Goal: Task Accomplishment & Management: Use online tool/utility

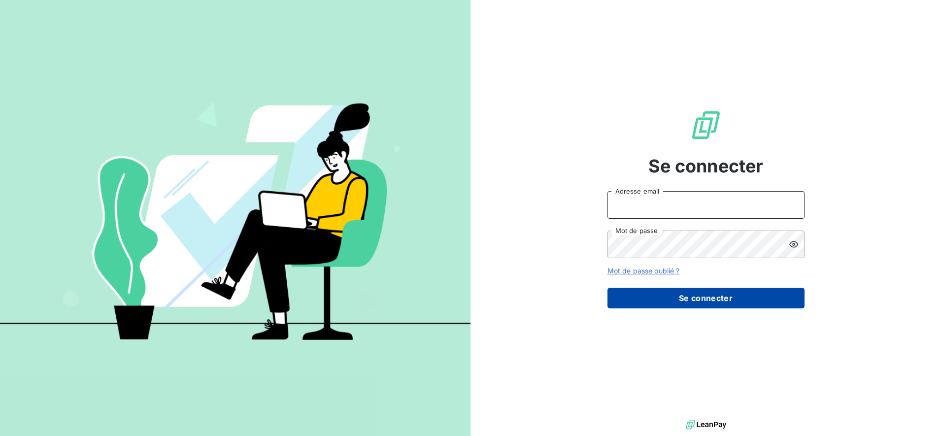
type input "[PERSON_NAME][EMAIL_ADDRESS][PERSON_NAME][DOMAIN_NAME]"
click at [666, 298] on button "Se connecter" at bounding box center [705, 298] width 197 height 21
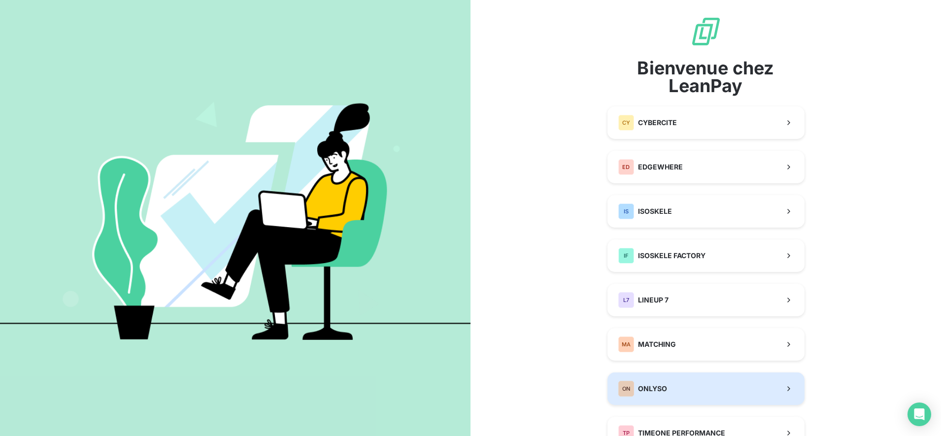
click at [655, 396] on button "ON ONLYSO" at bounding box center [705, 388] width 197 height 33
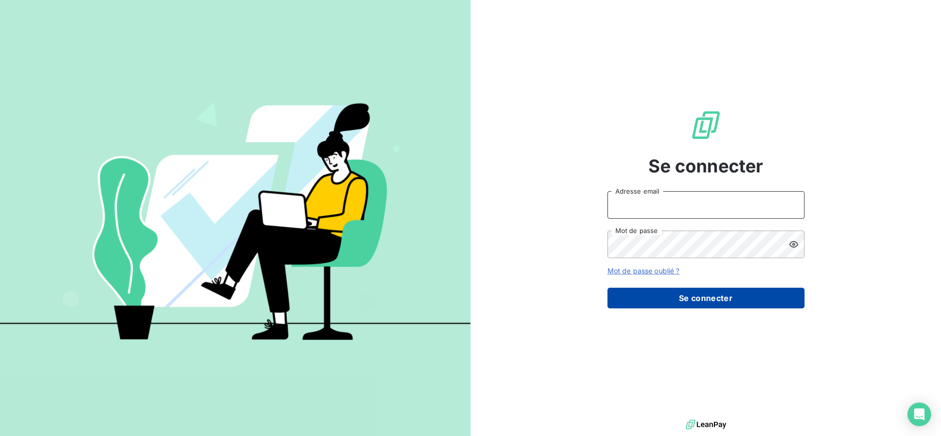
type input "[PERSON_NAME][EMAIL_ADDRESS][PERSON_NAME][DOMAIN_NAME]"
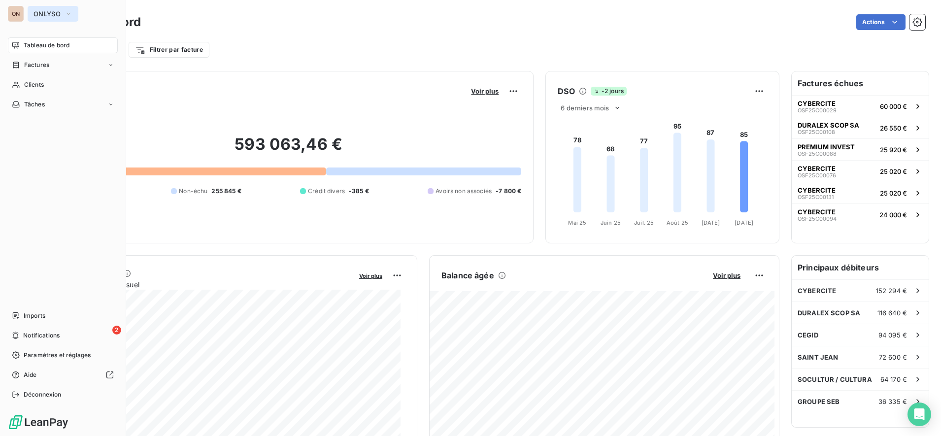
click at [71, 13] on icon "button" at bounding box center [69, 14] width 8 height 10
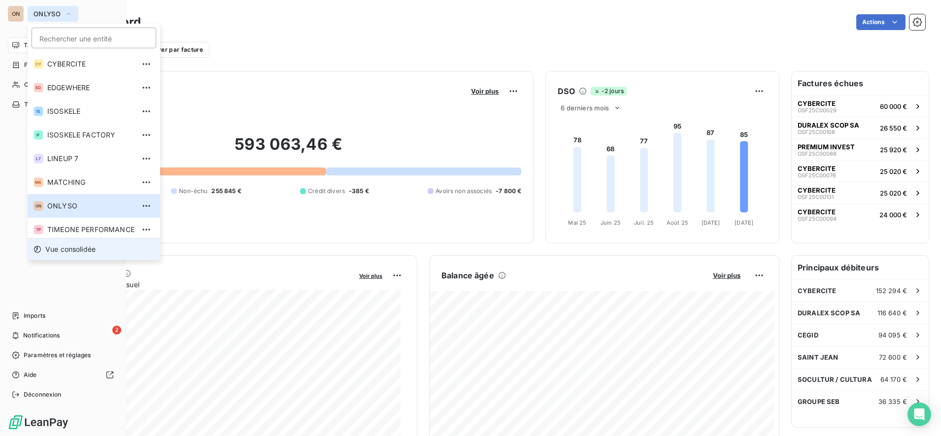
click at [79, 251] on span "Vue consolidée" at bounding box center [70, 249] width 50 height 10
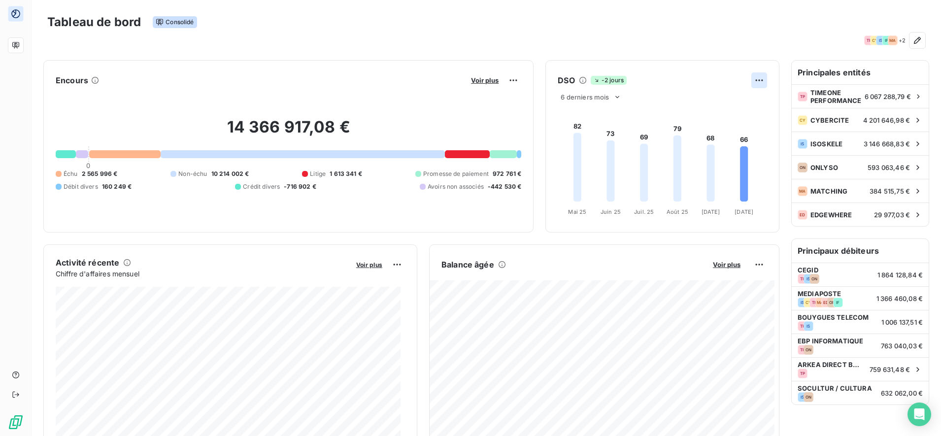
click at [754, 77] on html "Tableau de bord Consolidé TP CY IS IF MA + 2 Encours Voir plus 14 366 917,08 € …" at bounding box center [470, 218] width 941 height 436
click at [720, 108] on div "Exporter" at bounding box center [725, 102] width 55 height 16
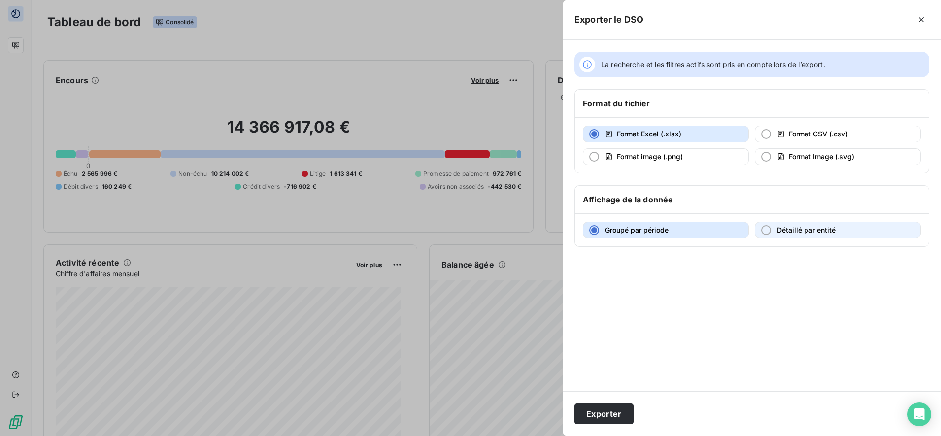
click at [827, 231] on span "Détaillé par entité" at bounding box center [806, 230] width 59 height 8
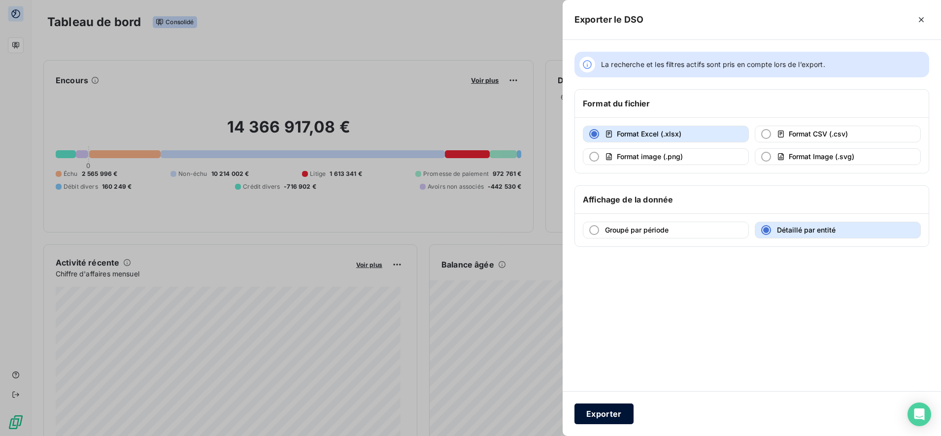
click at [609, 416] on button "Exporter" at bounding box center [603, 413] width 59 height 21
